Goal: Task Accomplishment & Management: Manage account settings

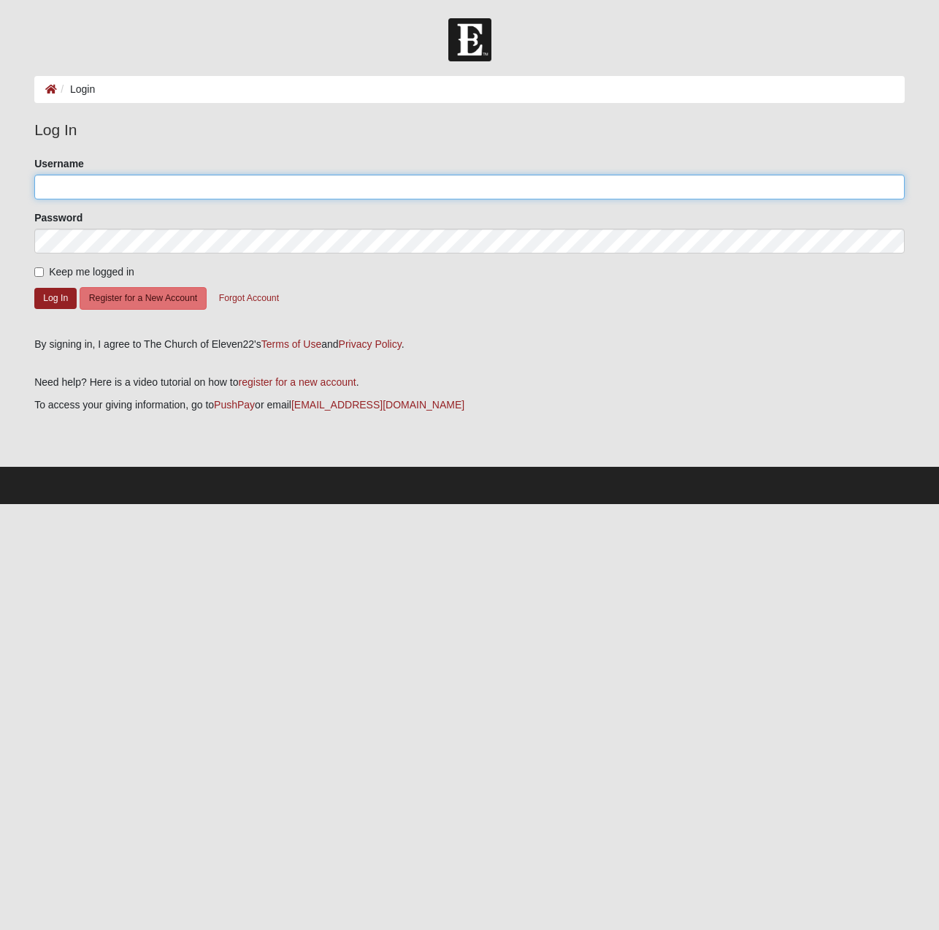
type input "[EMAIL_ADDRESS][DOMAIN_NAME]"
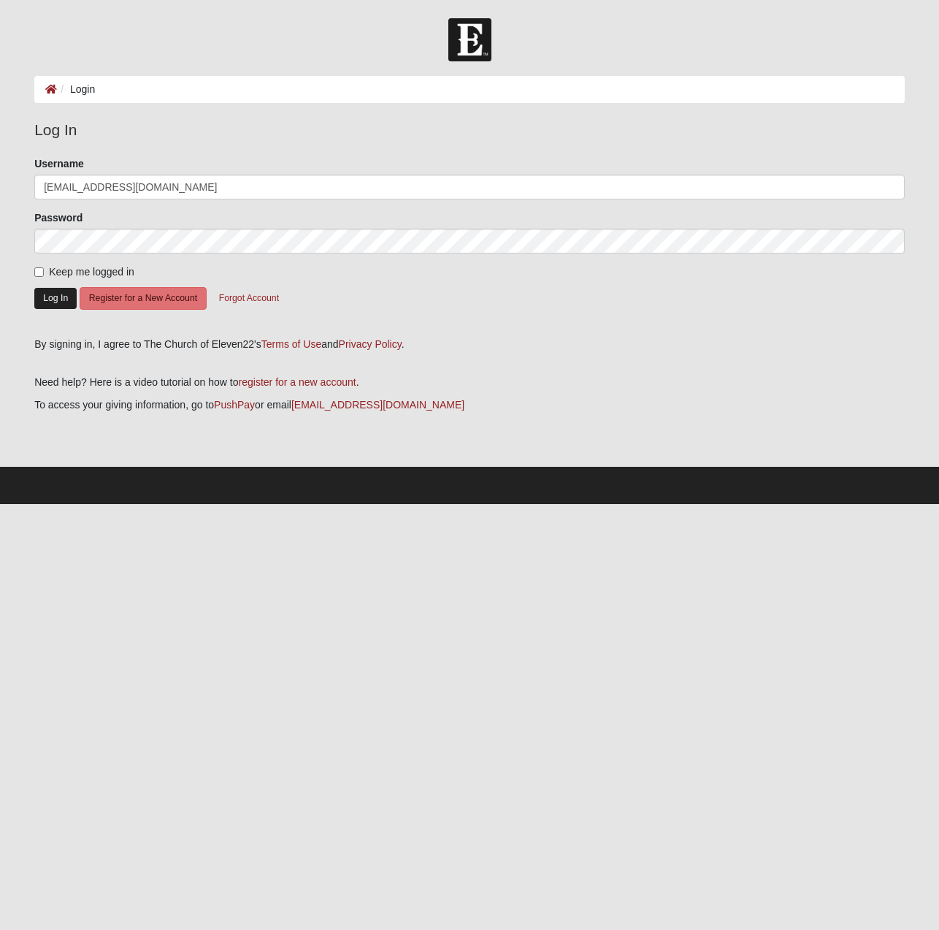
click at [54, 298] on button "Log In" at bounding box center [55, 298] width 42 height 21
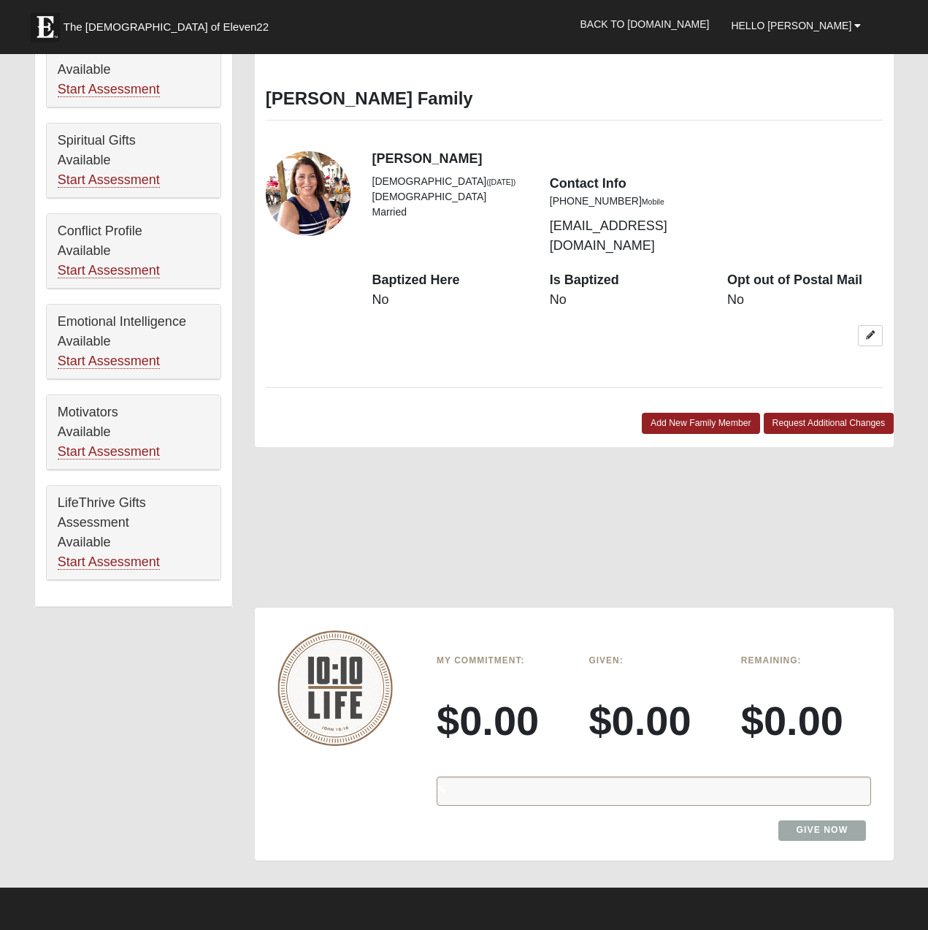
scroll to position [680, 0]
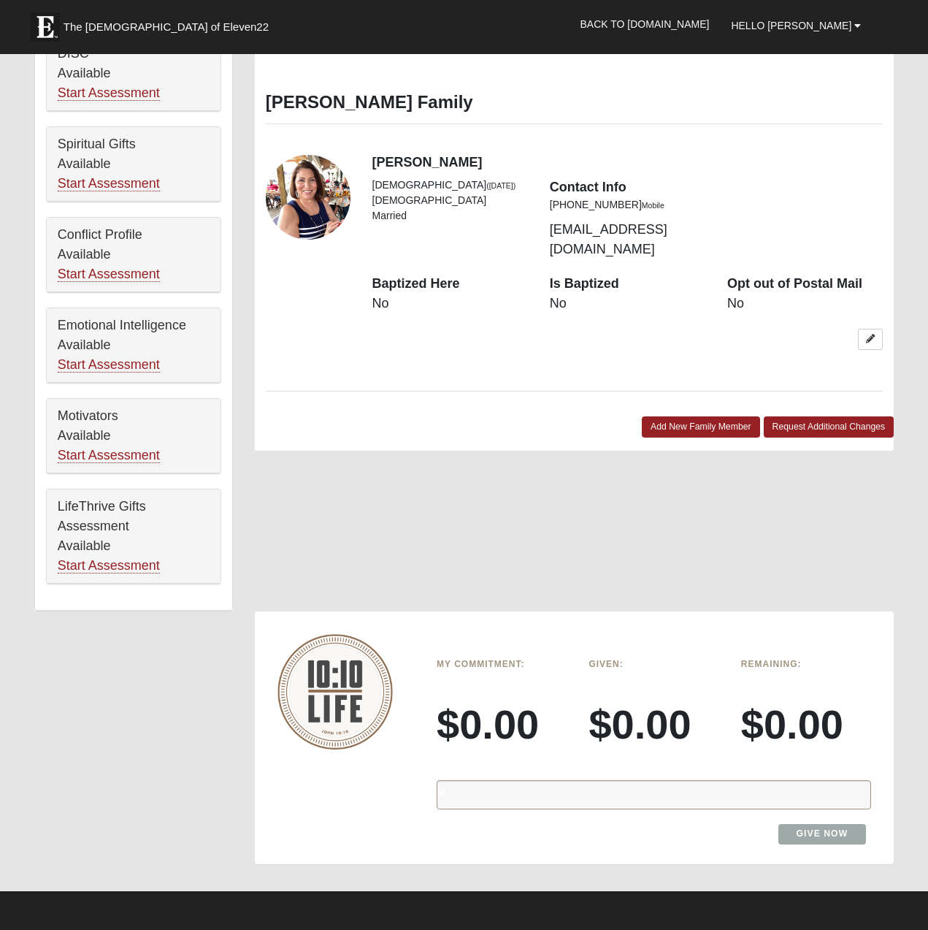
click at [478, 659] on h6 "My Commitment:" at bounding box center [502, 664] width 130 height 10
click at [588, 652] on div "Given: $0.00" at bounding box center [654, 711] width 152 height 118
click at [776, 623] on div "My Commitment: $0.00 Given: $0.00 Remaining: $0.00 % Give Now" at bounding box center [654, 738] width 478 height 230
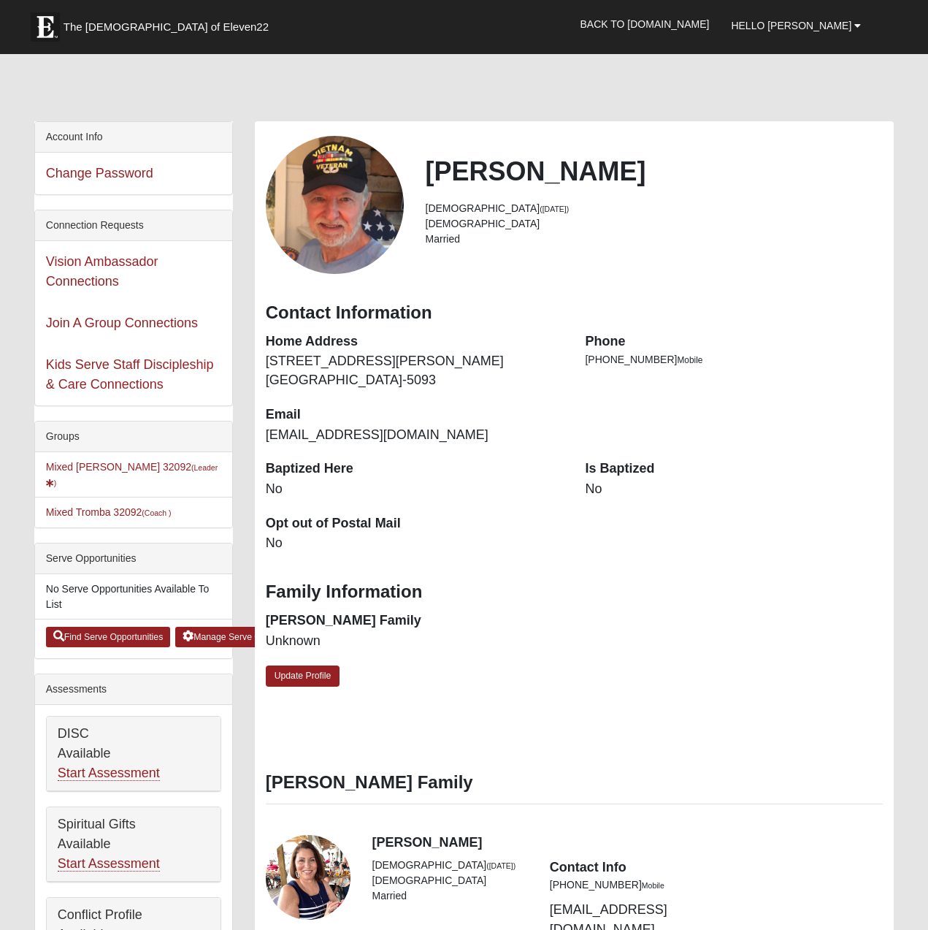
scroll to position [0, 0]
click at [855, 24] on b at bounding box center [857, 25] width 7 height 10
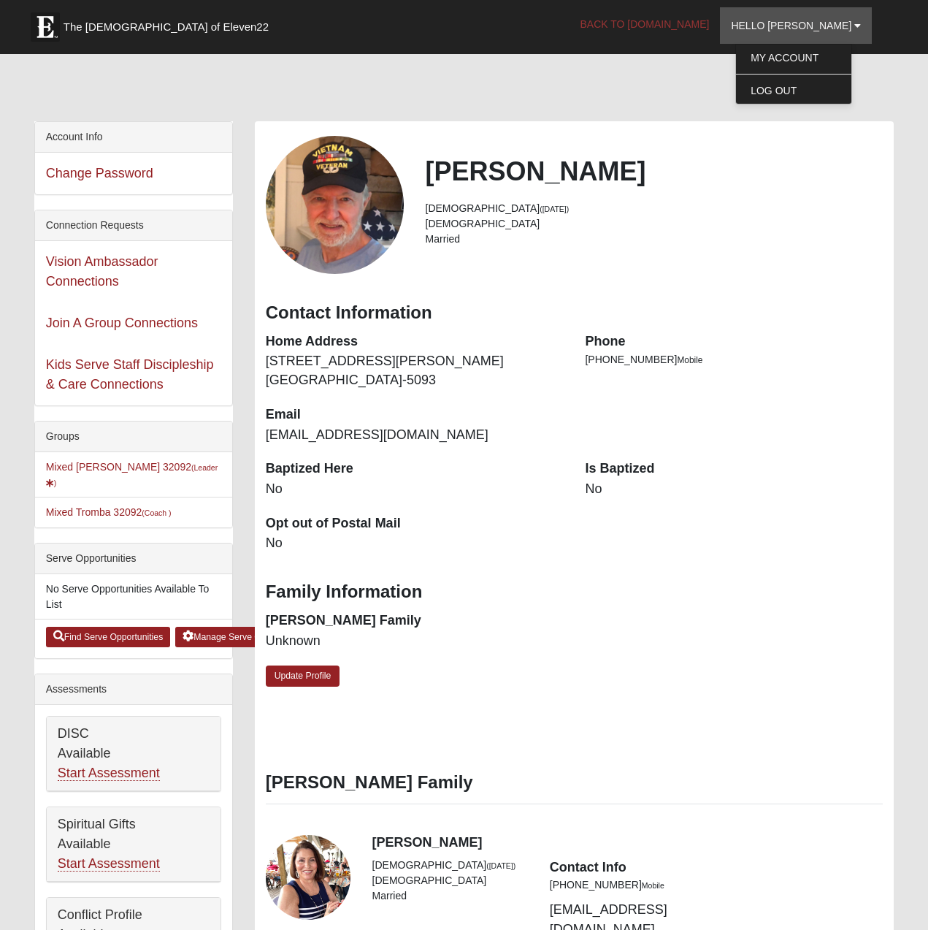
click at [721, 6] on link "Back to COE22.com" at bounding box center [645, 24] width 151 height 37
